Goal: Check status

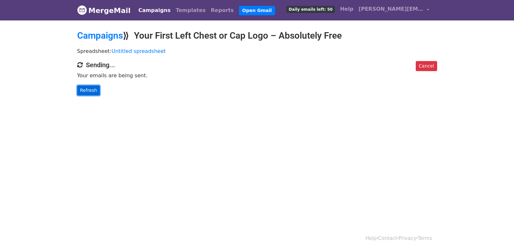
click at [89, 89] on link "Refresh" at bounding box center [88, 90] width 23 height 10
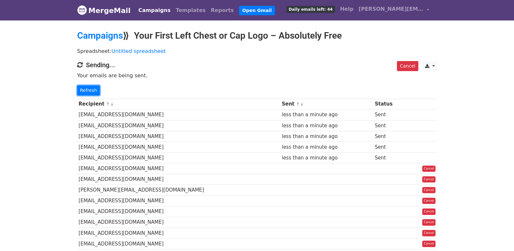
click at [87, 90] on link "Refresh" at bounding box center [88, 90] width 23 height 10
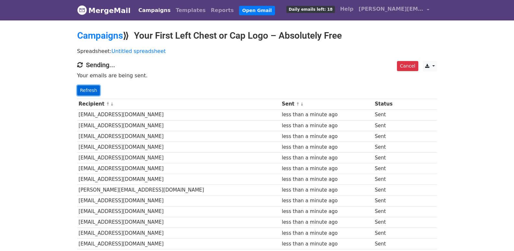
click at [97, 88] on link "Refresh" at bounding box center [88, 90] width 23 height 10
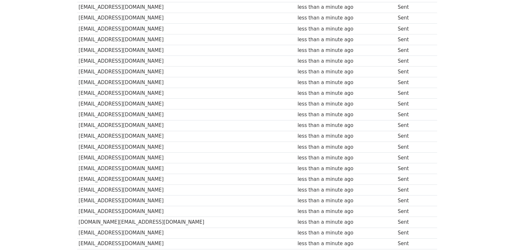
scroll to position [432, 0]
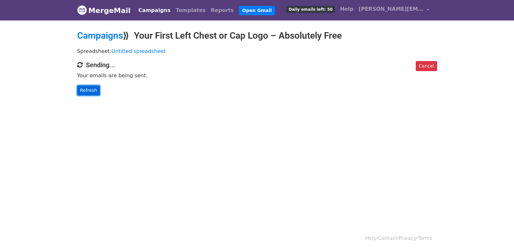
click at [90, 87] on link "Refresh" at bounding box center [88, 90] width 23 height 10
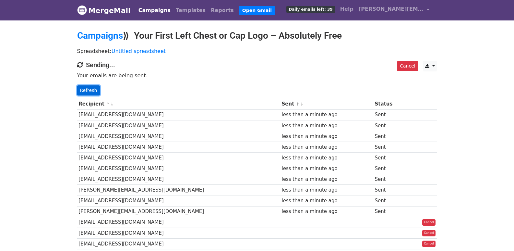
click at [92, 86] on link "Refresh" at bounding box center [88, 90] width 23 height 10
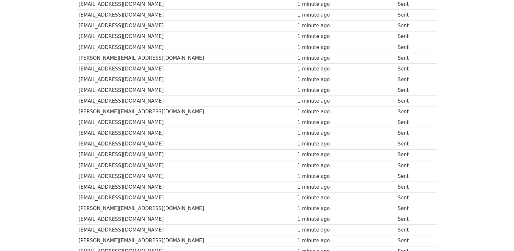
scroll to position [452, 0]
